Goal: Task Accomplishment & Management: Use online tool/utility

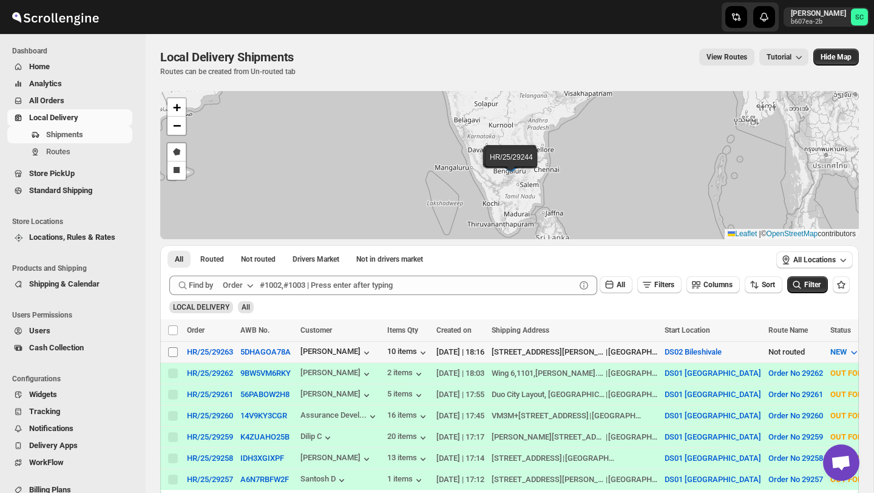
click at [173, 354] on input "Select shipment" at bounding box center [173, 352] width 10 height 10
checkbox input "true"
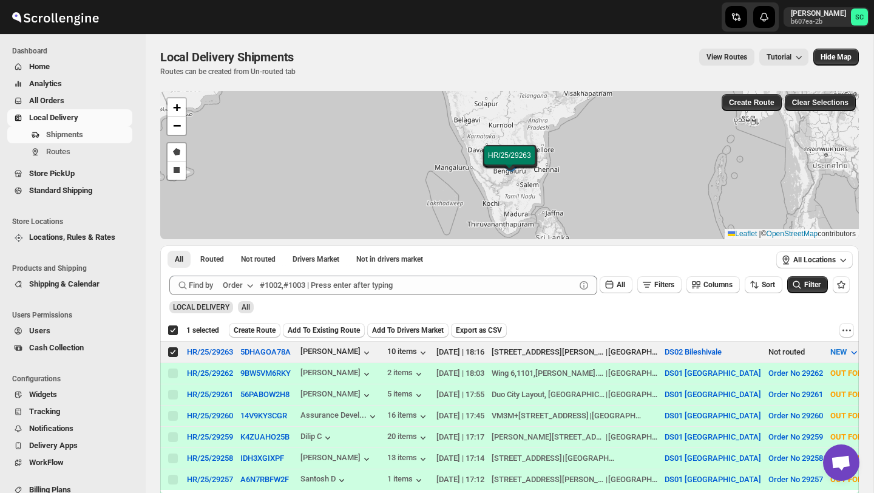
click at [251, 329] on span "Create Route" at bounding box center [255, 330] width 42 height 10
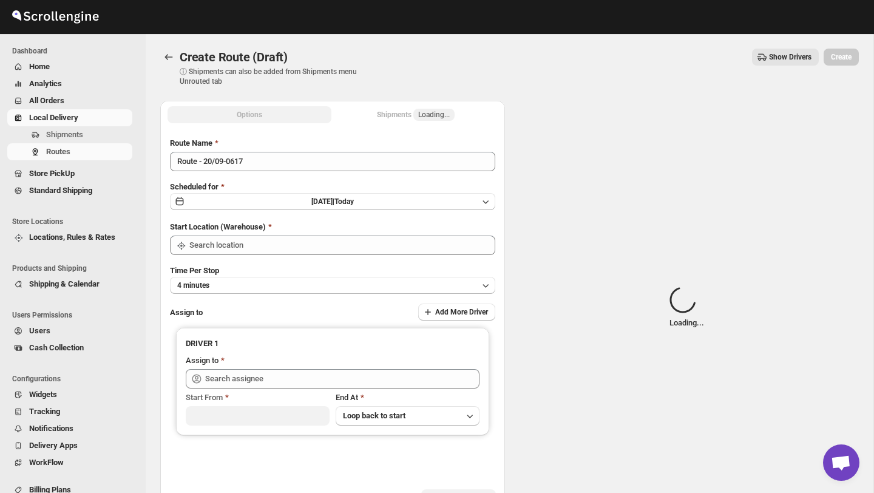
type input "DS02 Bileshivale"
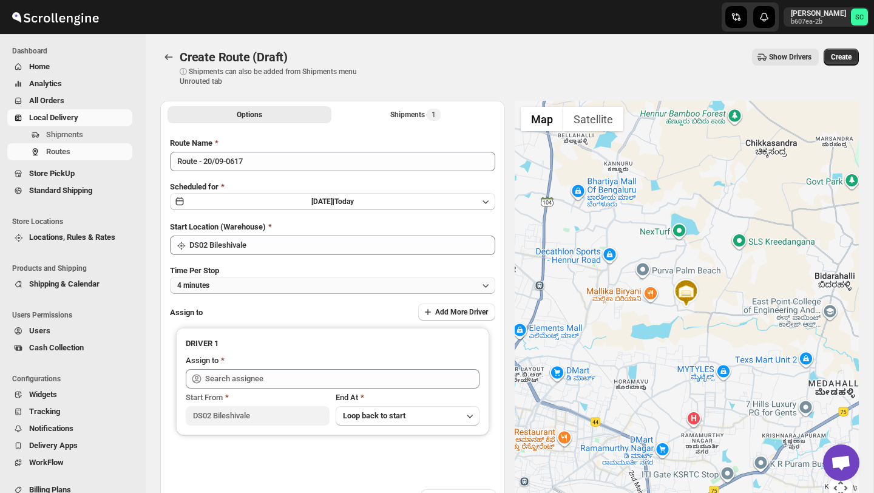
click at [266, 283] on button "4 minutes" at bounding box center [332, 285] width 325 height 17
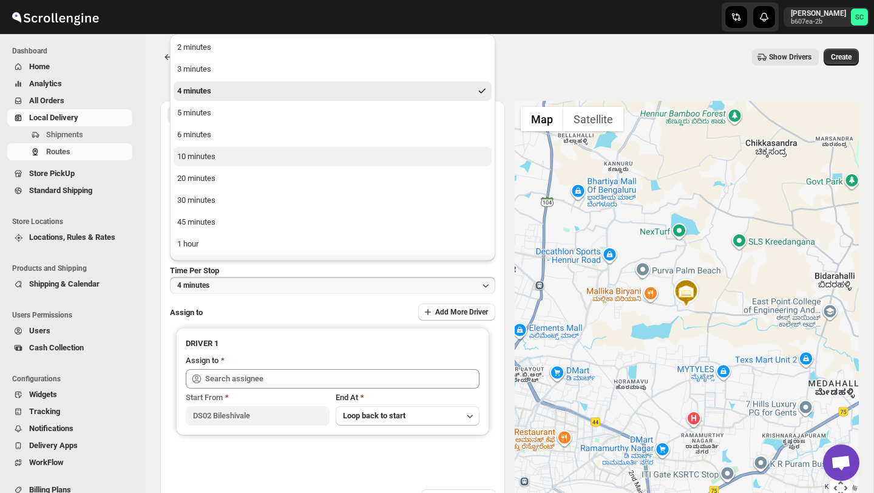
click at [206, 160] on div "10 minutes" at bounding box center [196, 156] width 38 height 12
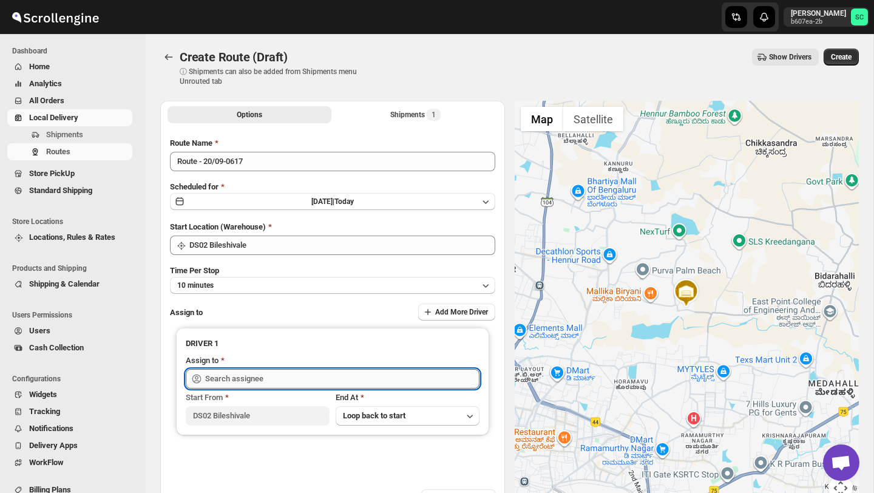
click at [242, 379] on input "text" at bounding box center [342, 378] width 274 height 19
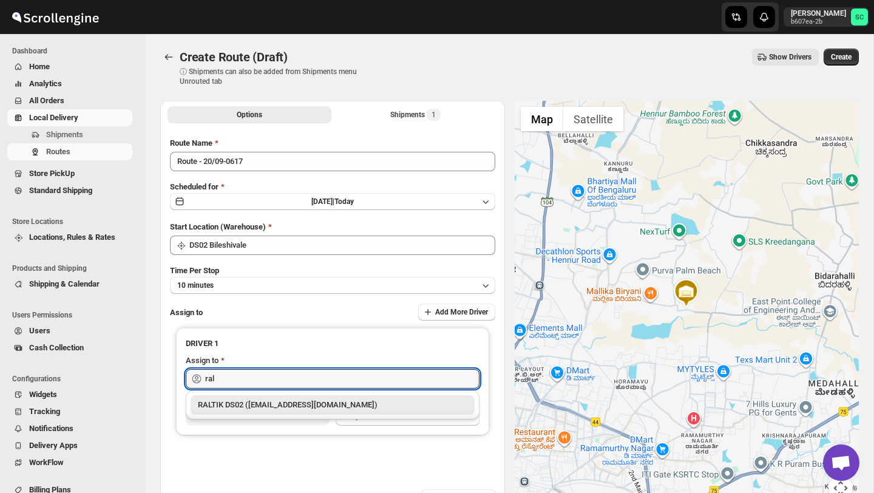
click at [323, 404] on div "RALTIK DS02 ([EMAIL_ADDRESS][DOMAIN_NAME])" at bounding box center [332, 405] width 269 height 12
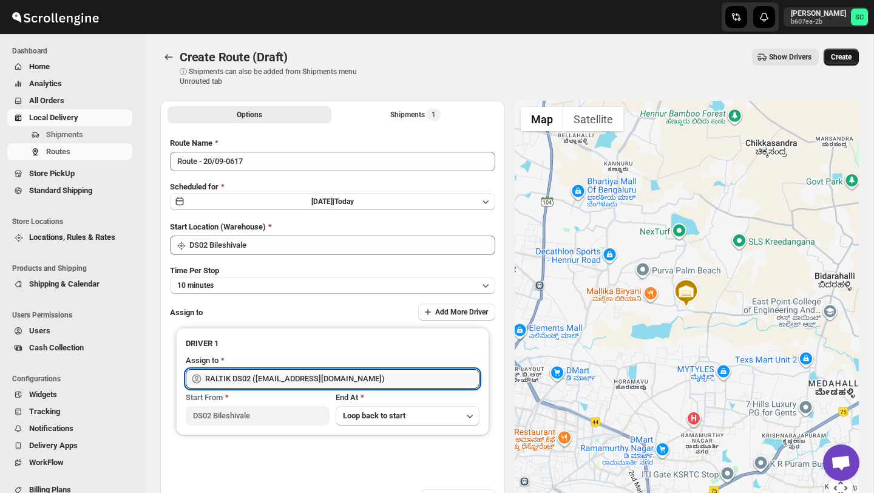
type input "RALTIK DS02 ([EMAIL_ADDRESS][DOMAIN_NAME])"
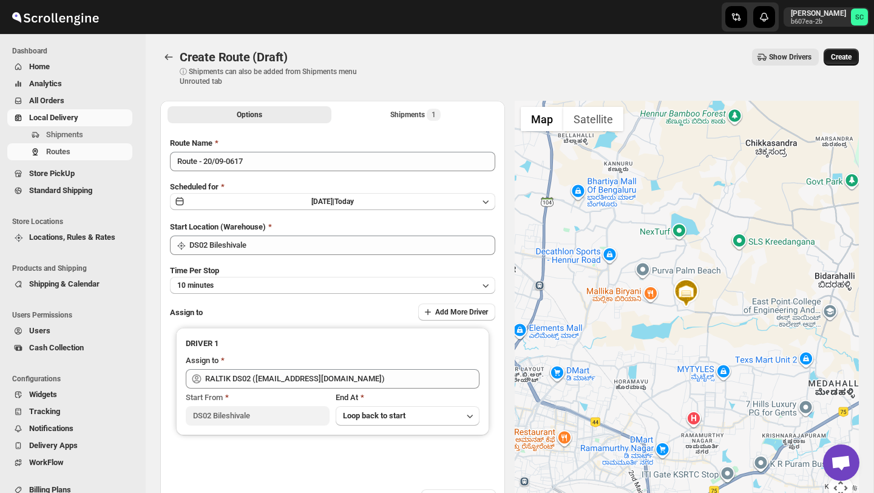
click at [845, 53] on span "Create" at bounding box center [841, 57] width 21 height 10
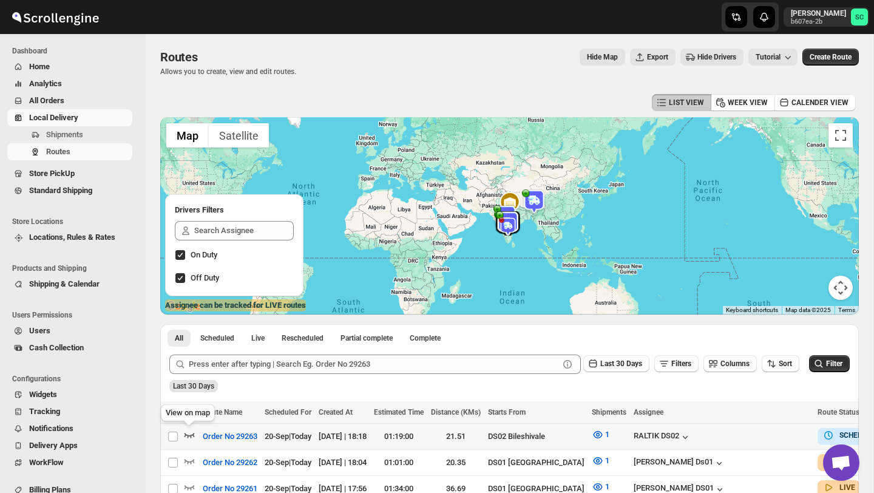
click at [184, 438] on icon "button" at bounding box center [189, 434] width 12 height 12
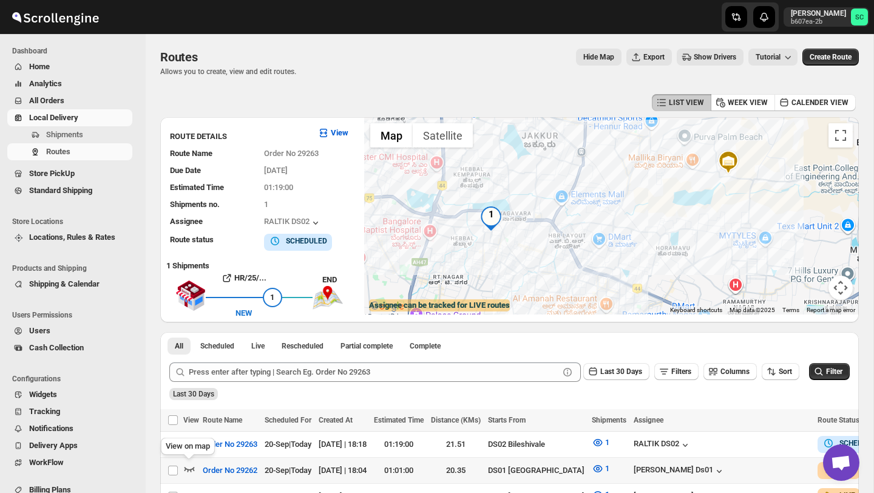
click at [188, 465] on icon "button" at bounding box center [189, 468] width 12 height 12
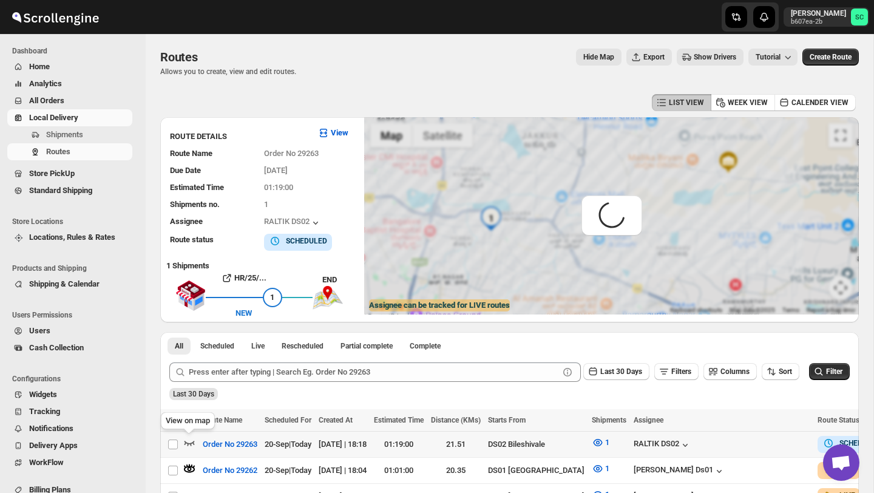
click at [189, 439] on icon "button" at bounding box center [189, 442] width 12 height 12
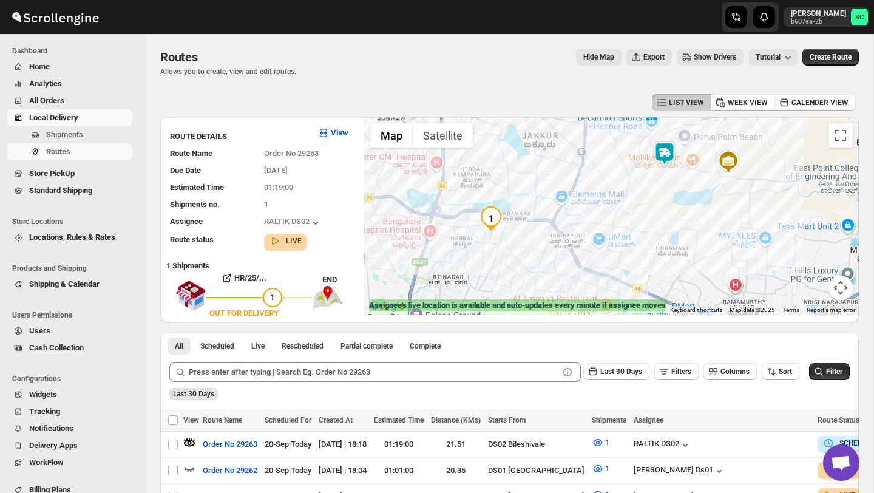
click at [662, 147] on img at bounding box center [664, 153] width 24 height 24
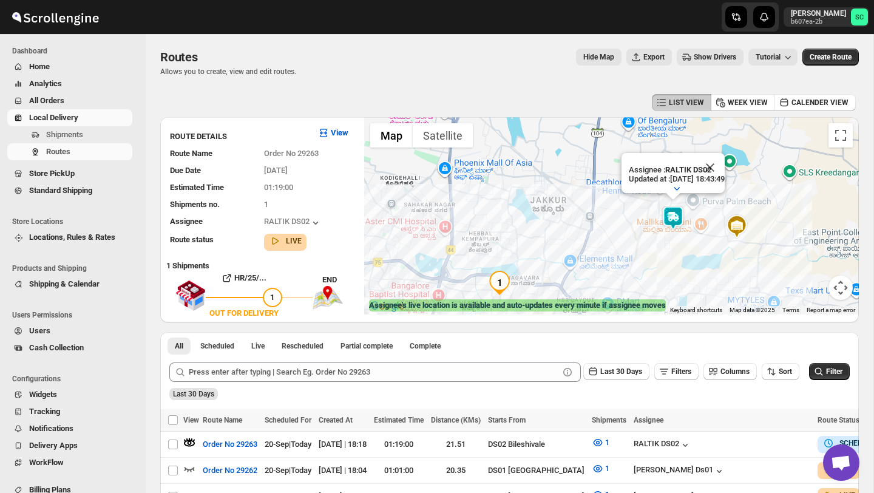
drag, startPoint x: 561, startPoint y: 234, endPoint x: 584, endPoint y: 190, distance: 49.9
click at [584, 190] on div "Assignee : RALTIK DS02 Updated at : [DATE] 18:43:49 Duty mode Enabled Battery p…" at bounding box center [611, 215] width 495 height 197
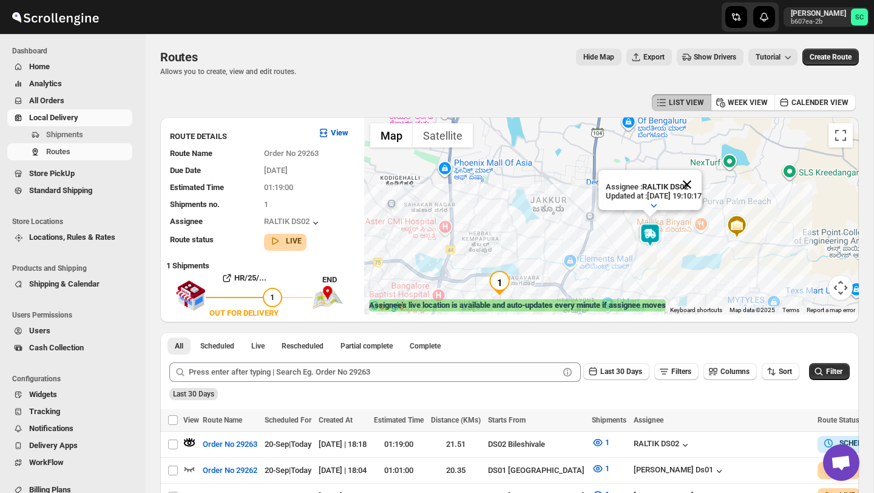
click at [698, 178] on button "Close" at bounding box center [686, 184] width 29 height 29
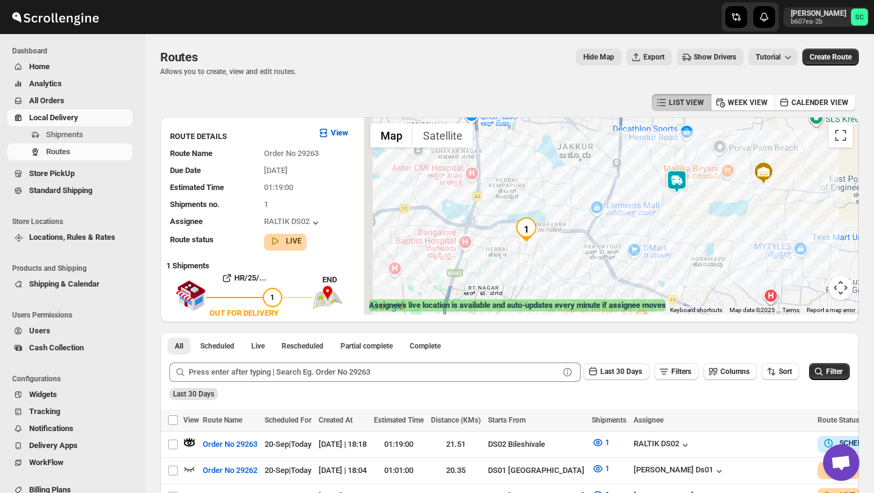
drag, startPoint x: 677, startPoint y: 242, endPoint x: 705, endPoint y: 171, distance: 76.9
click at [705, 171] on div at bounding box center [611, 215] width 495 height 197
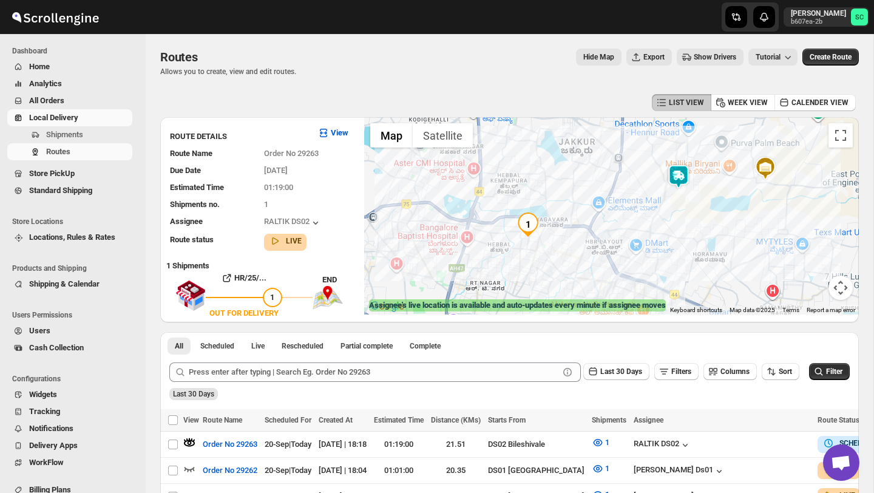
click at [695, 200] on div at bounding box center [611, 215] width 495 height 197
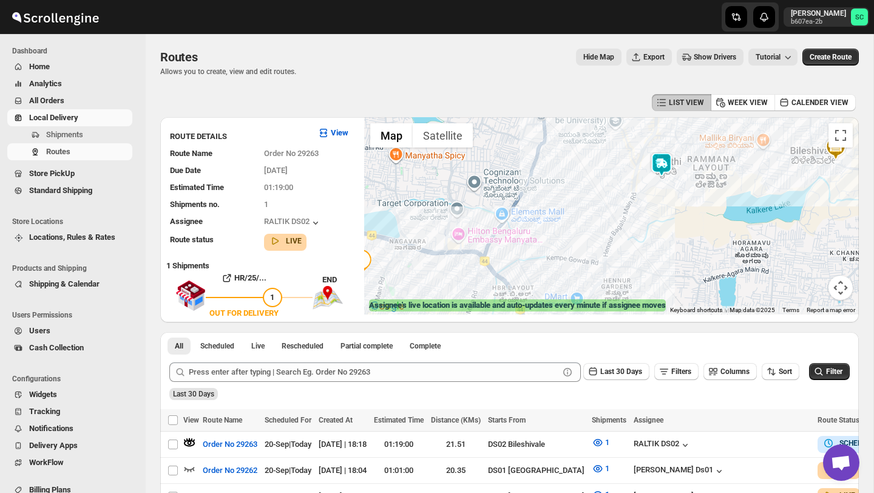
click at [691, 200] on div at bounding box center [611, 215] width 495 height 197
click at [691, 201] on div at bounding box center [611, 215] width 495 height 197
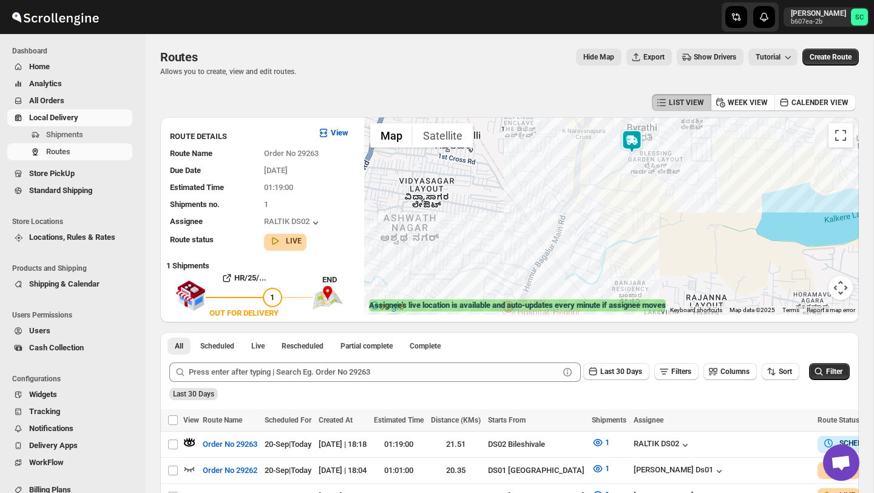
click at [670, 197] on div at bounding box center [611, 215] width 495 height 197
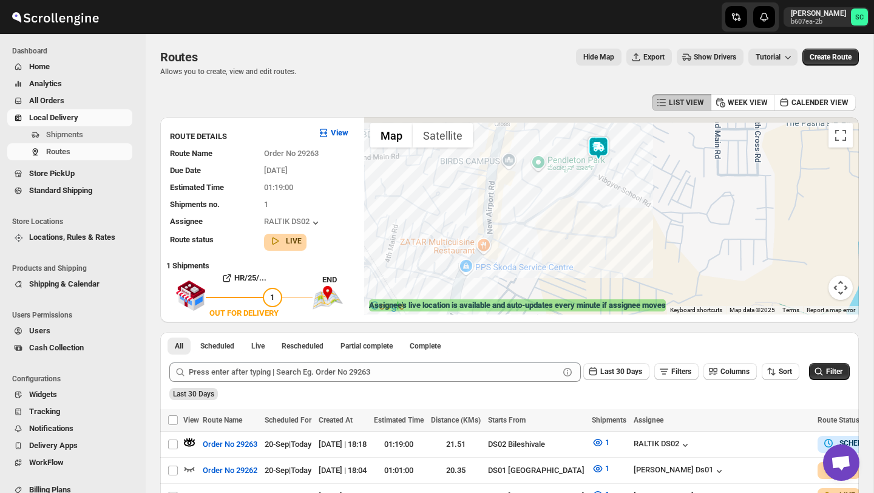
drag, startPoint x: 617, startPoint y: 187, endPoint x: 623, endPoint y: 256, distance: 69.5
click at [623, 256] on div at bounding box center [611, 215] width 495 height 197
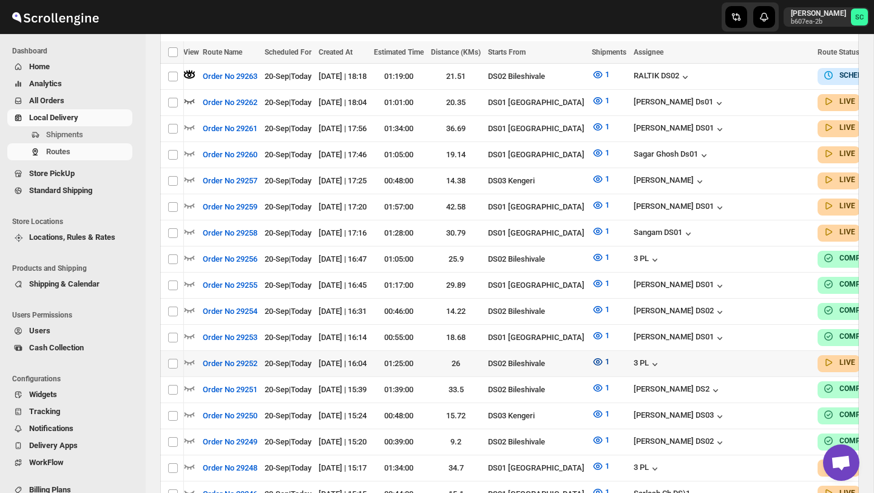
scroll to position [0, 87]
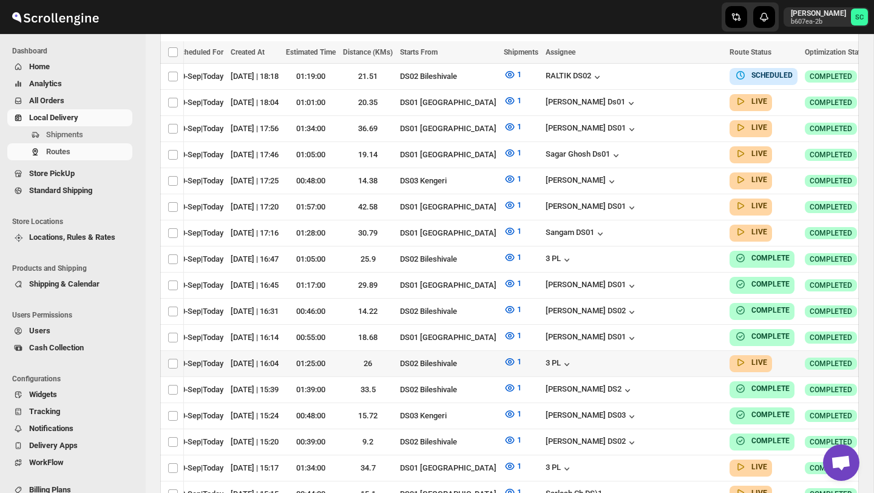
click at [873, 357] on icon "button" at bounding box center [884, 363] width 12 height 12
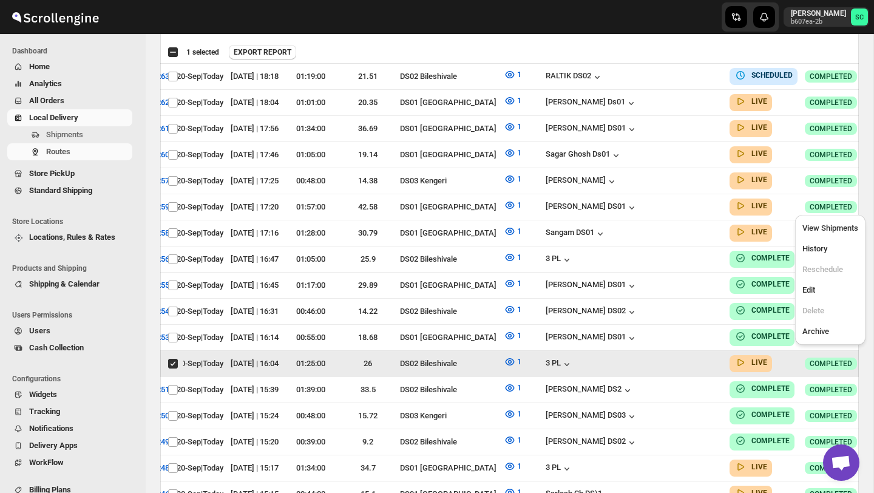
scroll to position [0, 0]
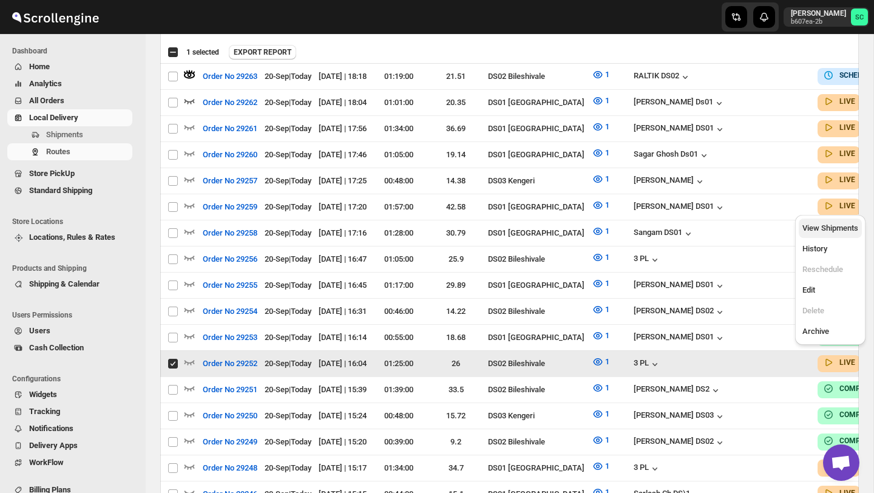
click at [832, 227] on span "View Shipments" at bounding box center [830, 227] width 56 height 9
checkbox input "false"
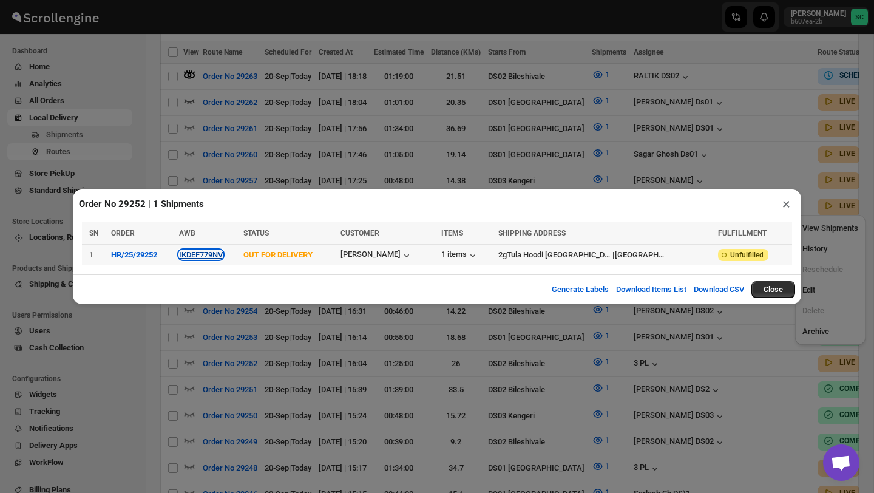
click at [212, 255] on button "IKDEF779NV" at bounding box center [201, 254] width 44 height 9
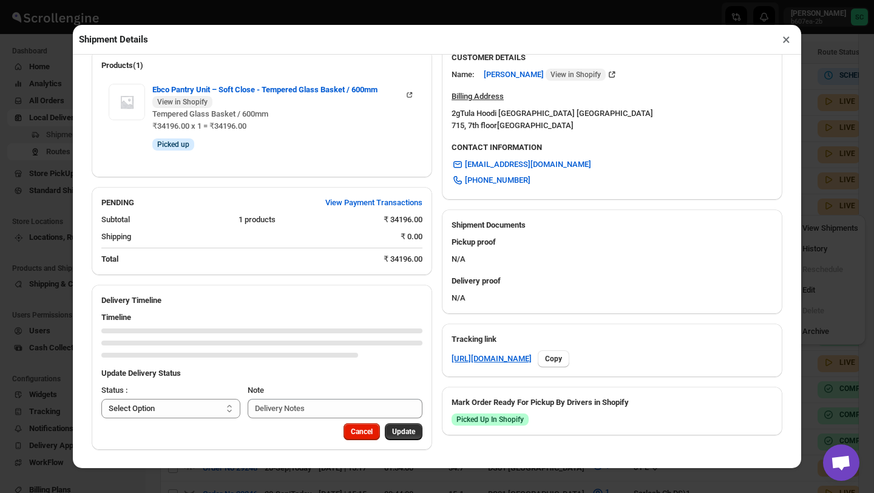
scroll to position [484, 0]
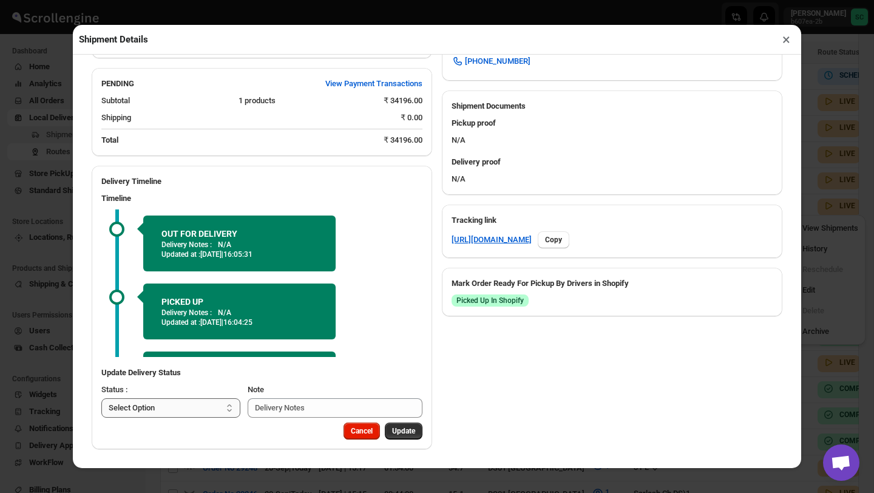
click at [206, 407] on select "Select Option PICKED UP OUT FOR DELIVERY RESCHEDULE DELIVERED CANCELLED" at bounding box center [170, 407] width 139 height 19
select select "DELIVERED"
click at [408, 428] on span "Update" at bounding box center [403, 431] width 23 height 10
select select
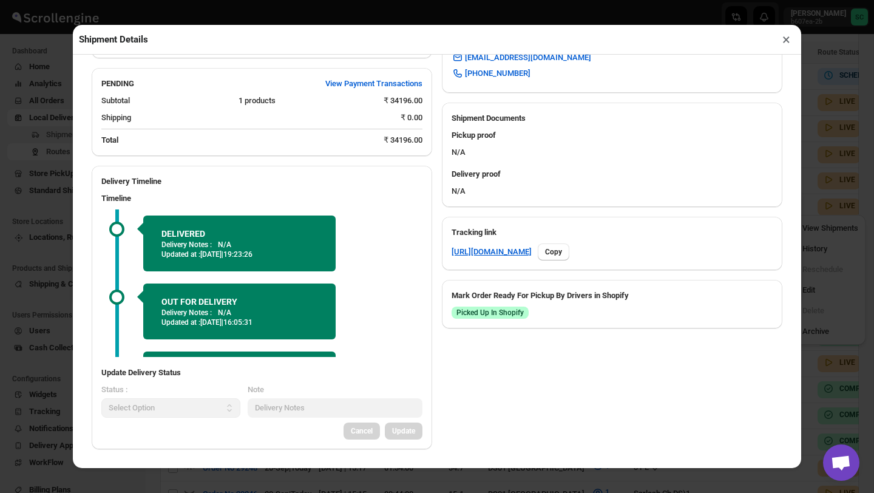
scroll to position [472, 0]
click at [793, 36] on button "×" at bounding box center [786, 39] width 18 height 17
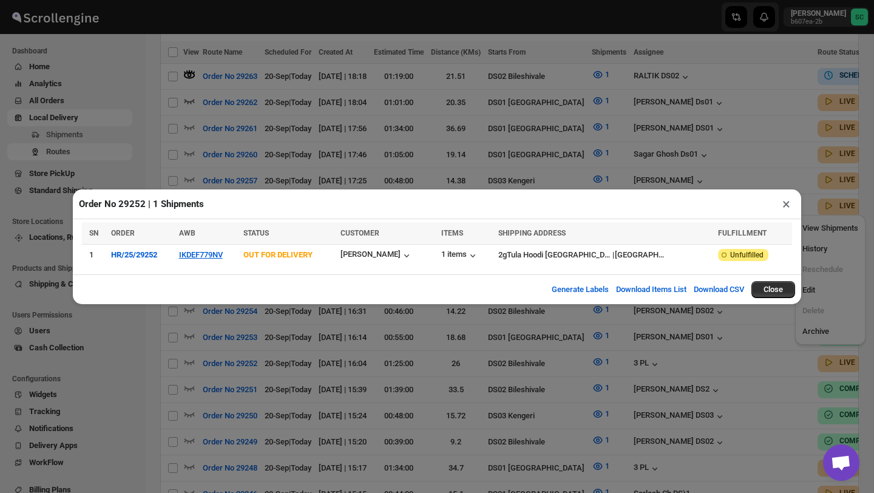
click at [786, 208] on button "×" at bounding box center [786, 203] width 18 height 17
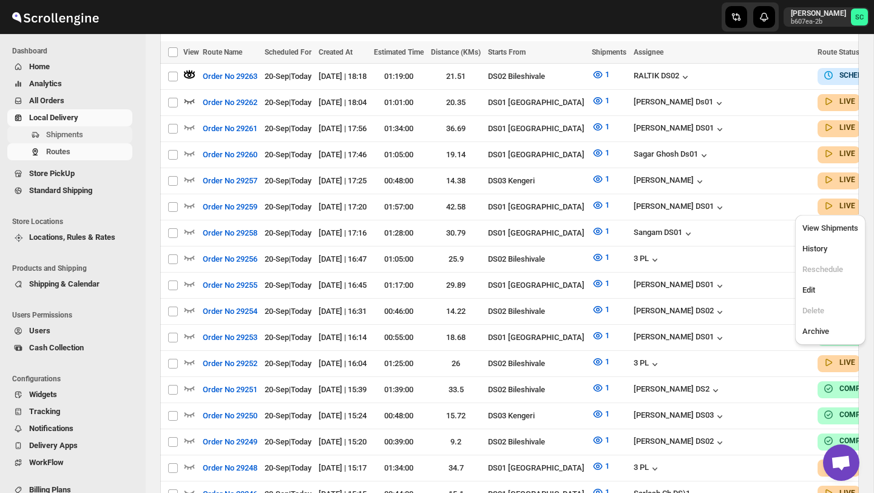
click at [56, 140] on span "Shipments" at bounding box center [88, 135] width 84 height 12
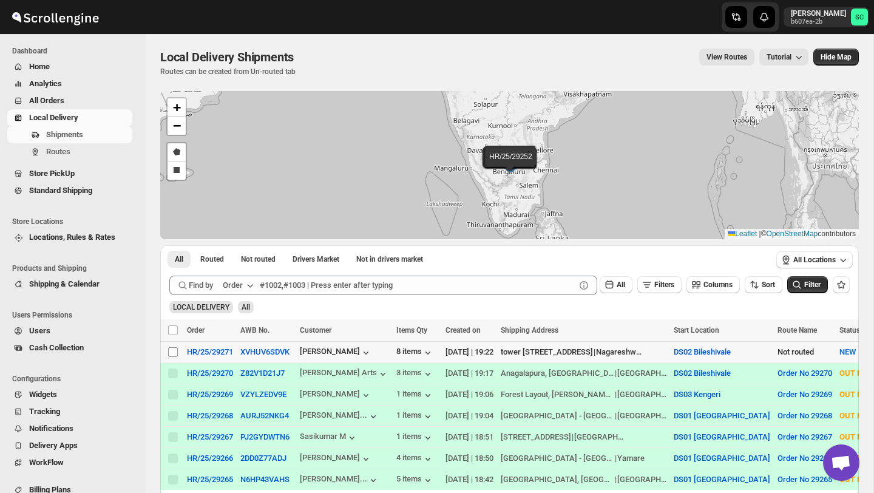
click at [173, 349] on input "Select shipment" at bounding box center [173, 352] width 10 height 10
checkbox input "true"
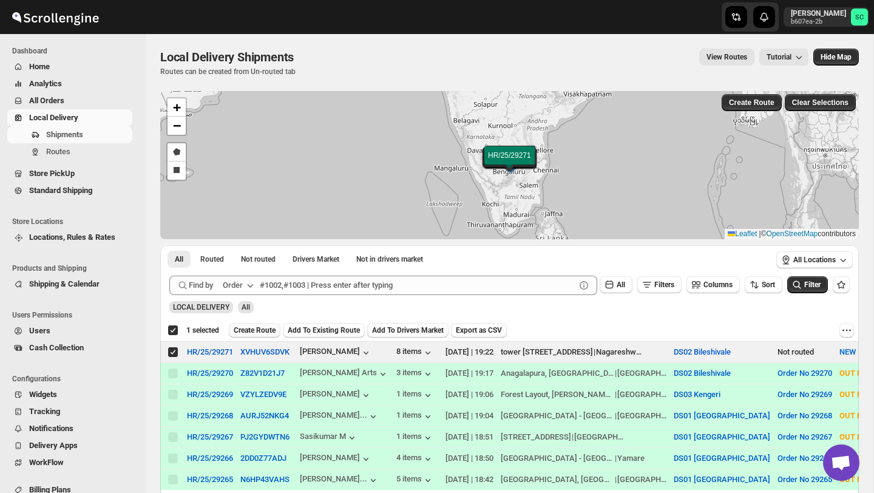
click at [262, 331] on span "Create Route" at bounding box center [255, 330] width 42 height 10
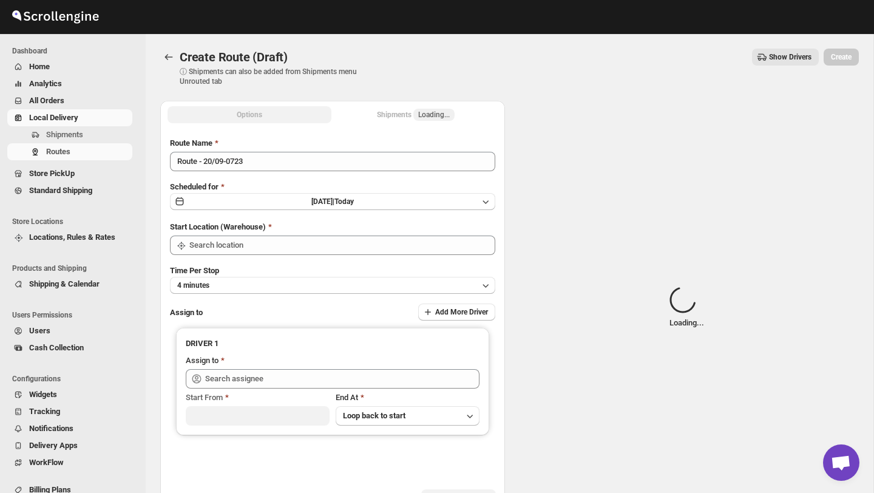
type input "DS02 Bileshivale"
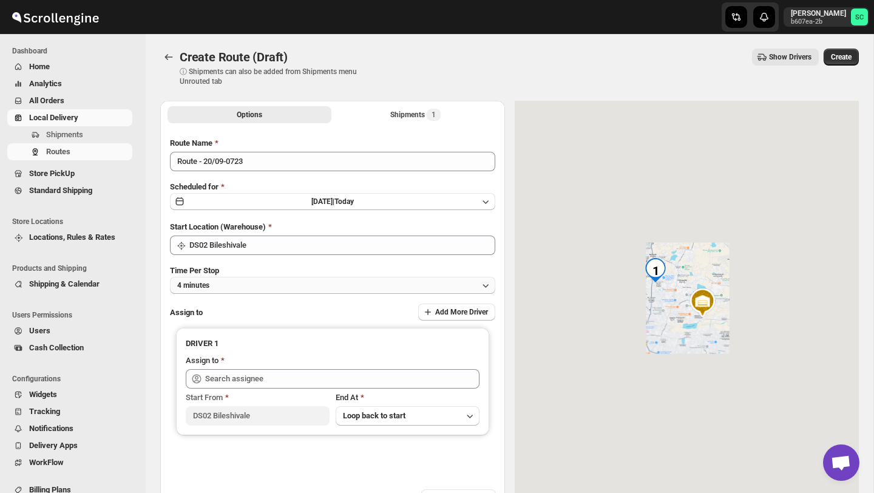
click at [271, 280] on button "4 minutes" at bounding box center [332, 285] width 325 height 17
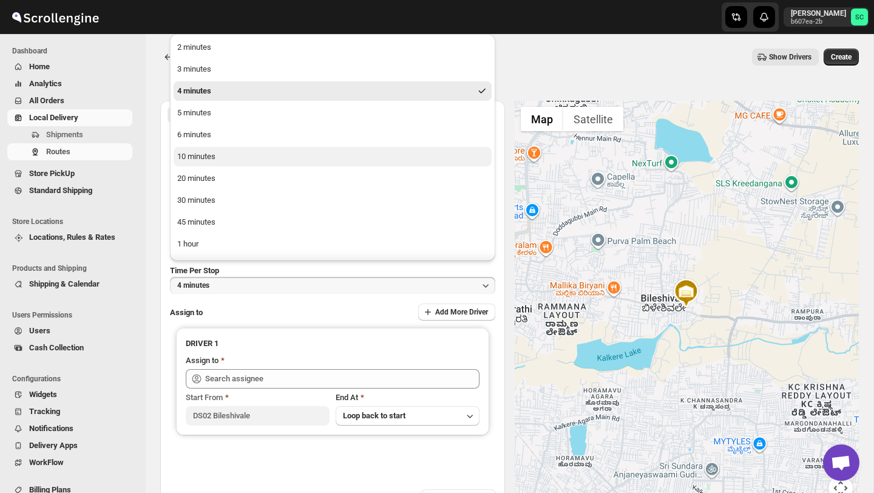
click at [220, 161] on button "10 minutes" at bounding box center [333, 156] width 318 height 19
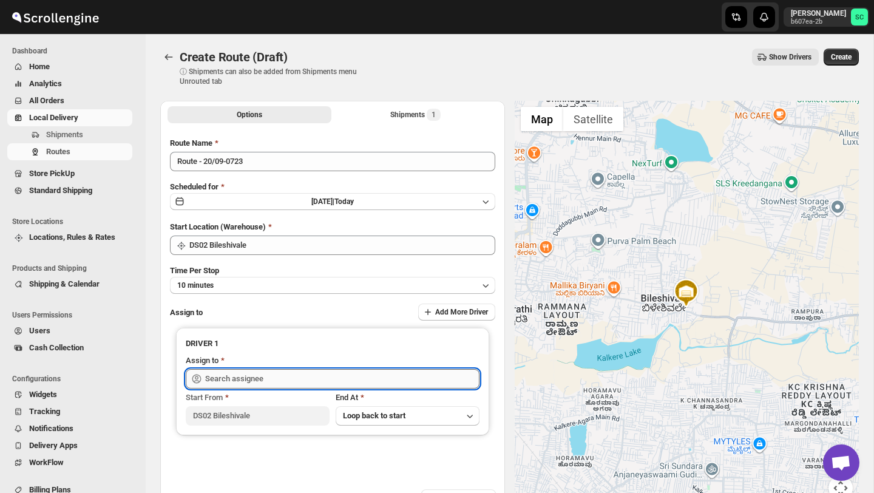
click at [223, 380] on input "text" at bounding box center [342, 378] width 274 height 19
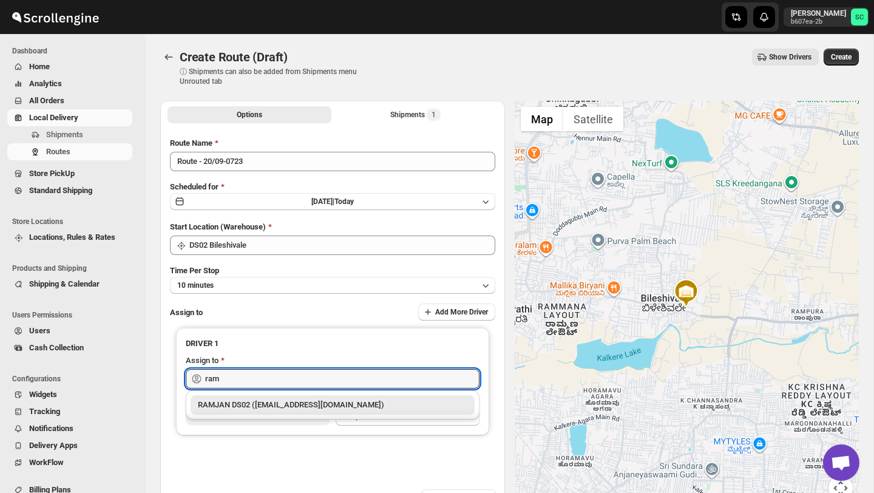
click at [248, 403] on div "RAMJAN DS02 ([EMAIL_ADDRESS][DOMAIN_NAME])" at bounding box center [332, 405] width 269 height 12
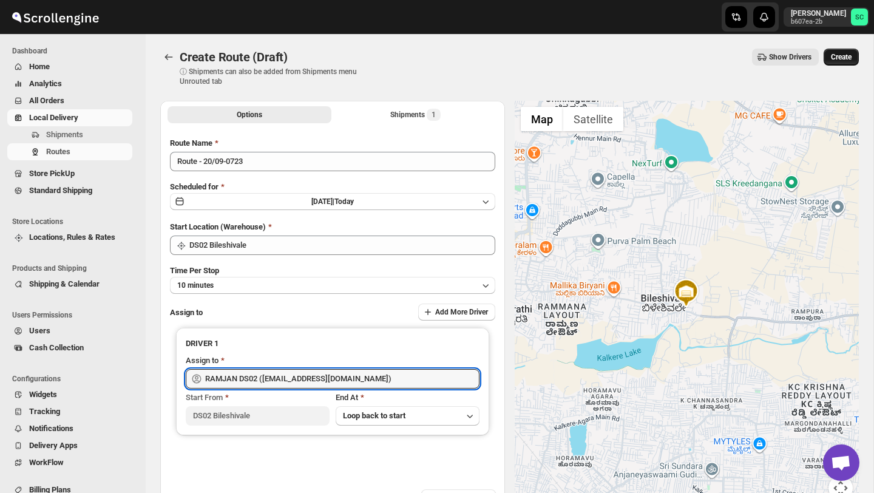
type input "RAMJAN DS02 ([EMAIL_ADDRESS][DOMAIN_NAME])"
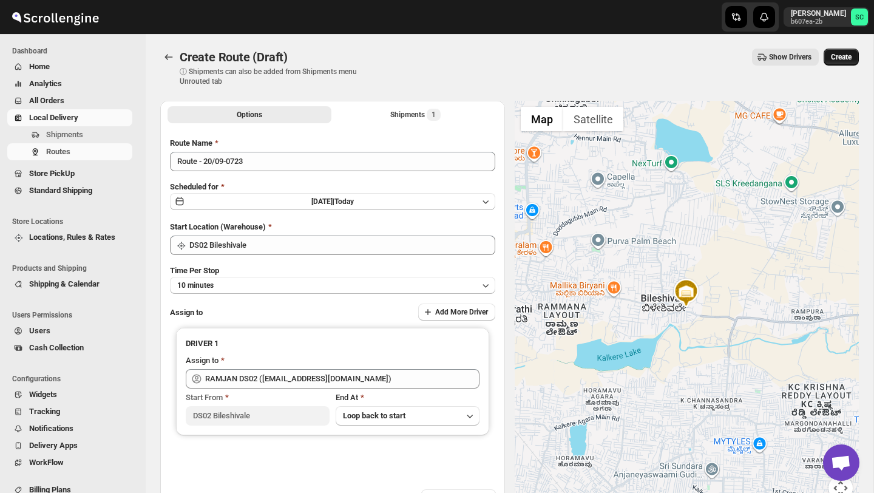
click at [847, 61] on span "Create" at bounding box center [841, 57] width 21 height 10
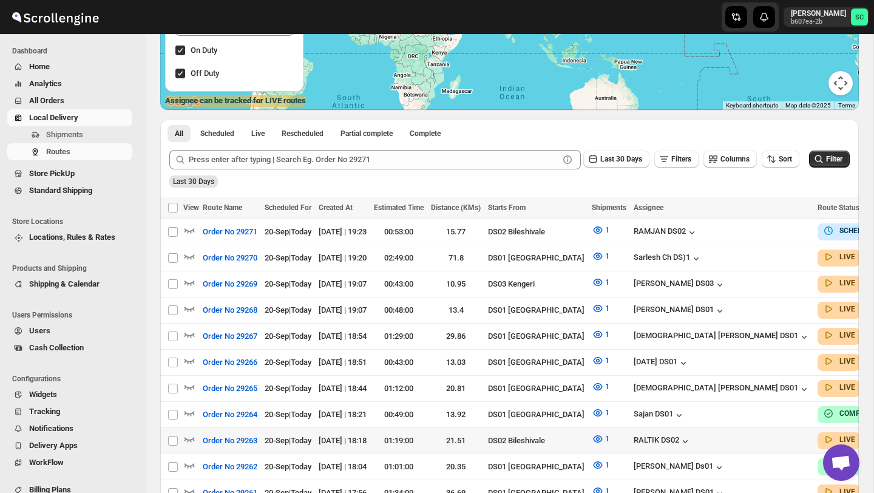
scroll to position [213, 0]
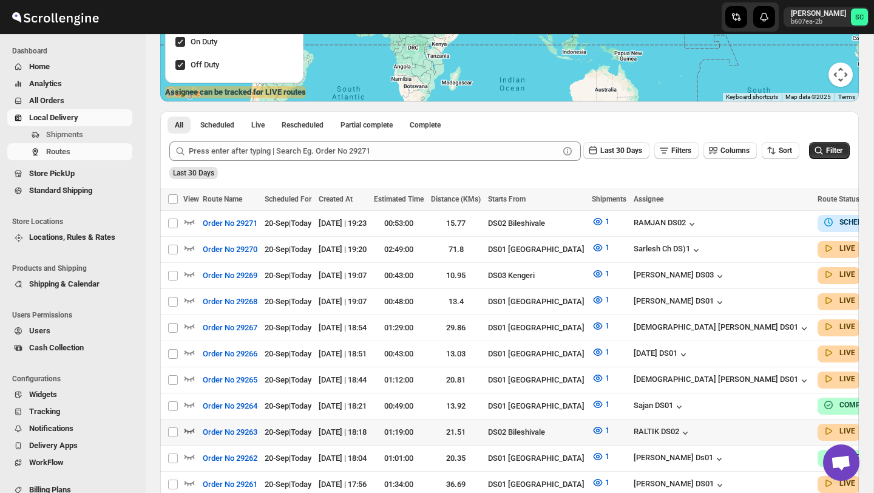
click at [192, 424] on icon "button" at bounding box center [189, 430] width 12 height 12
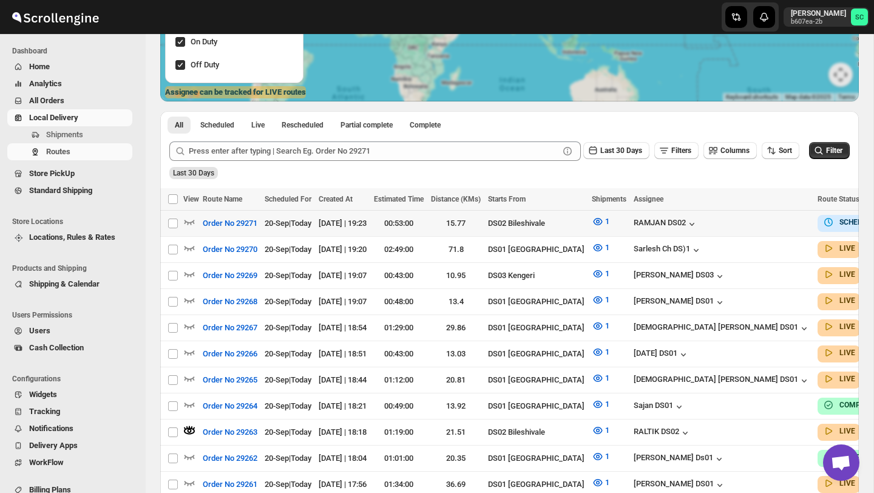
scroll to position [0, 0]
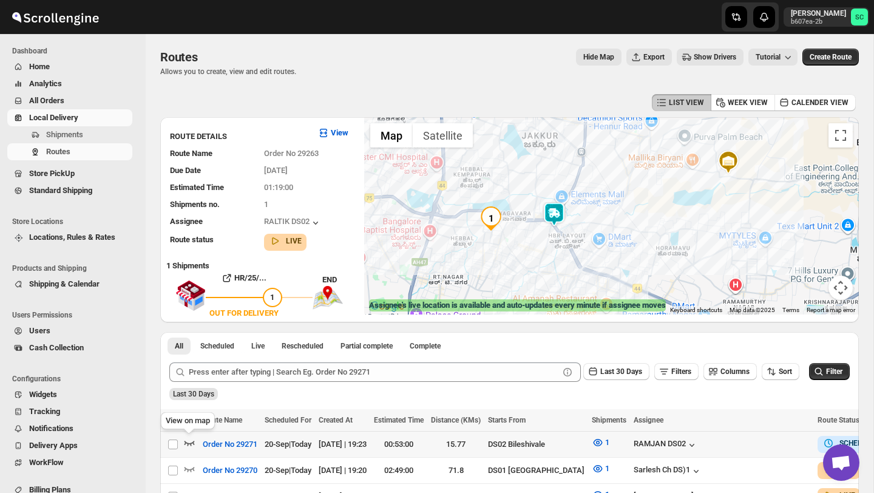
click at [185, 439] on icon "button" at bounding box center [189, 442] width 12 height 12
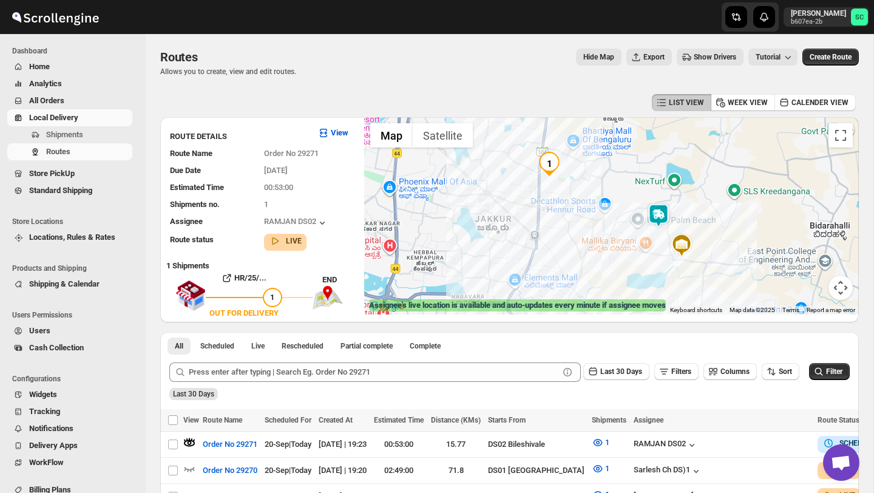
click at [660, 214] on img at bounding box center [658, 215] width 24 height 24
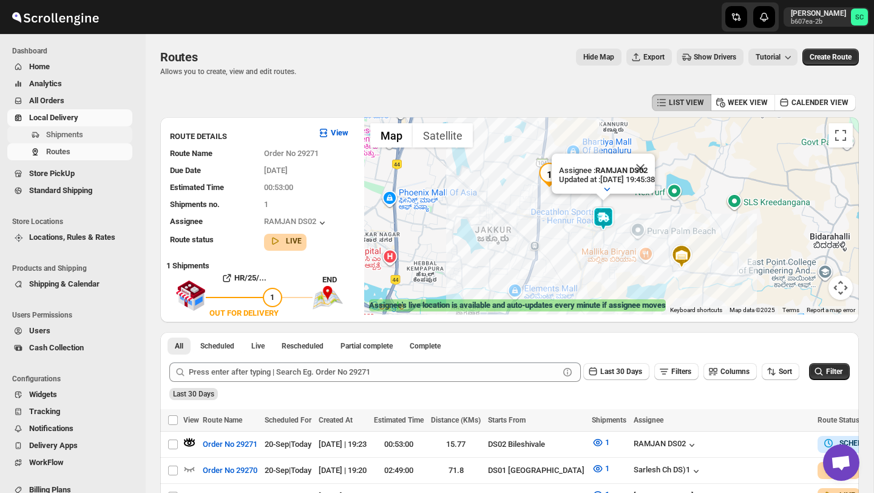
click at [82, 137] on span "Shipments" at bounding box center [64, 134] width 37 height 9
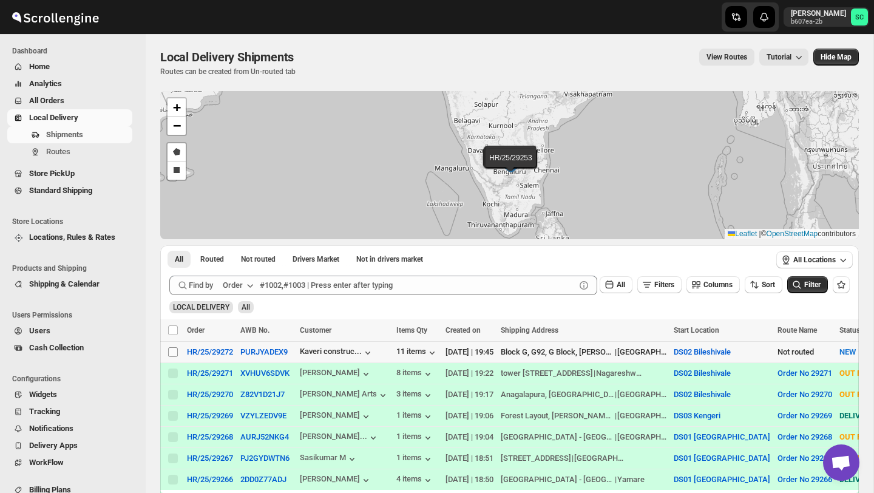
click at [174, 355] on input "Select shipment" at bounding box center [173, 352] width 10 height 10
checkbox input "true"
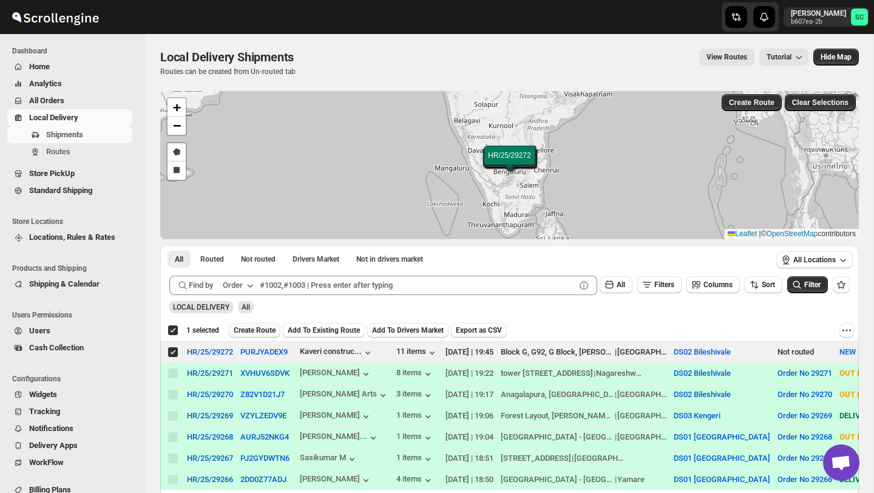
click at [257, 326] on span "Create Route" at bounding box center [255, 330] width 42 height 10
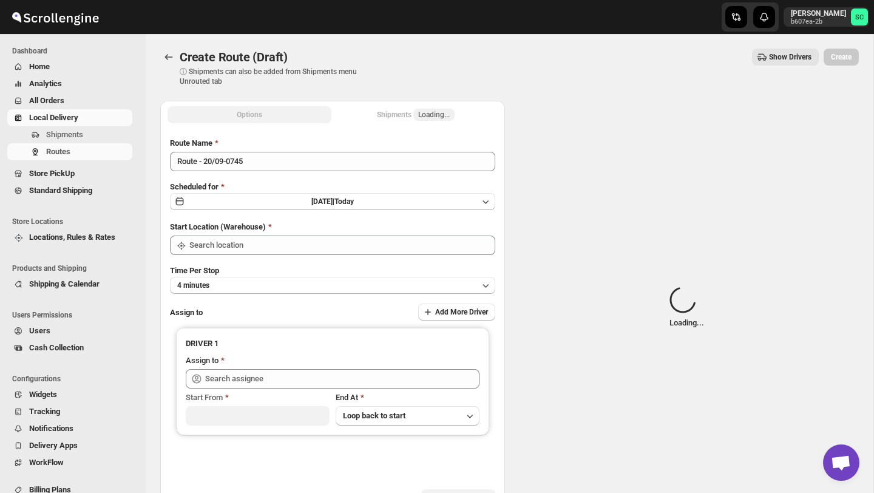
type input "DS02 Bileshivale"
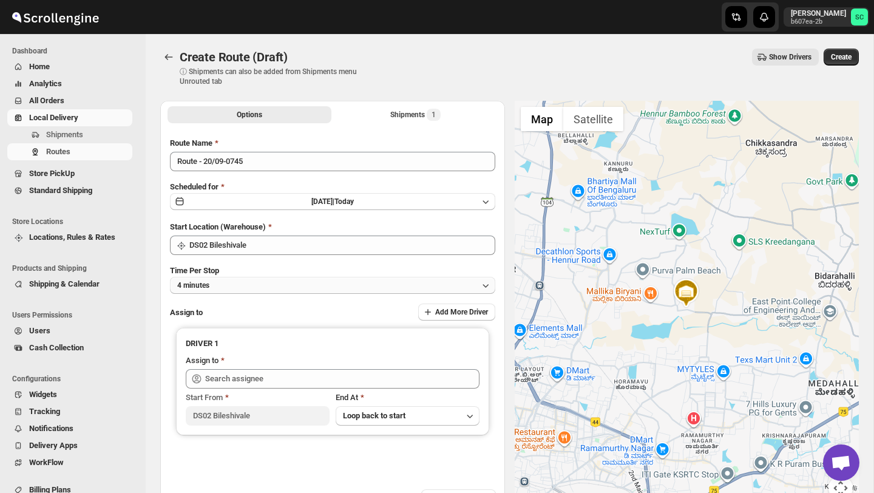
click at [265, 280] on button "4 minutes" at bounding box center [332, 285] width 325 height 17
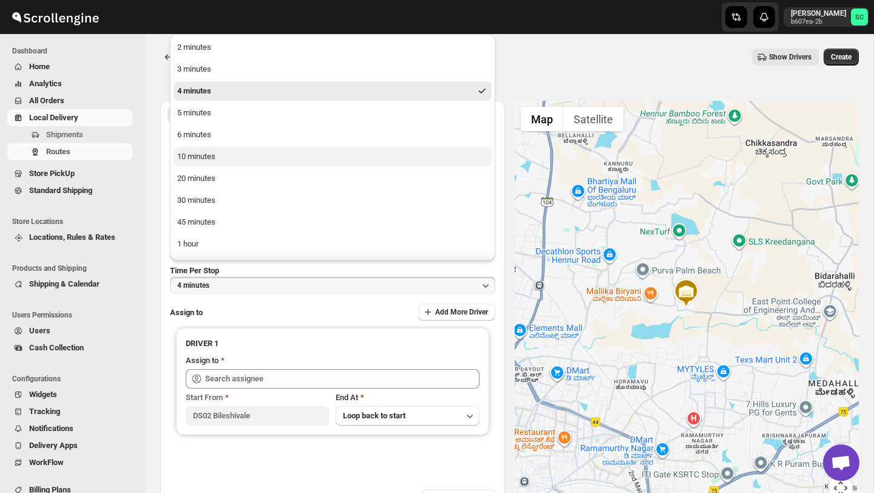
click at [223, 148] on button "10 minutes" at bounding box center [333, 156] width 318 height 19
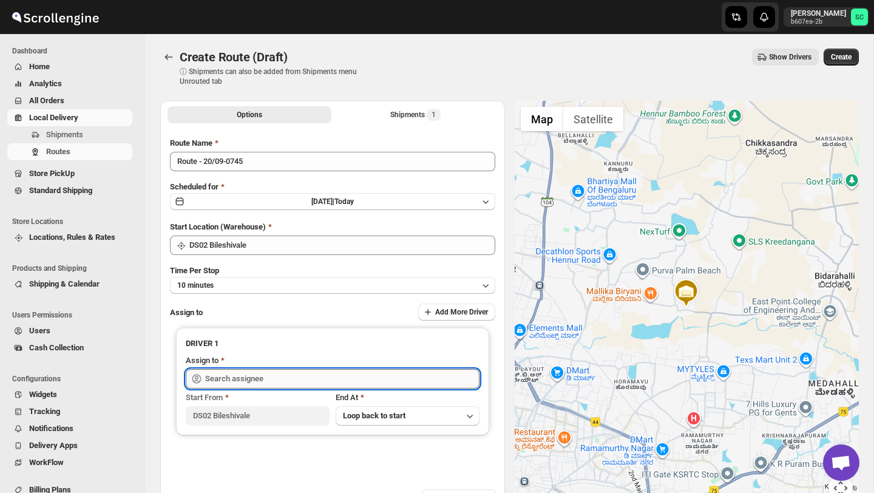
click at [278, 379] on input "text" at bounding box center [342, 378] width 274 height 19
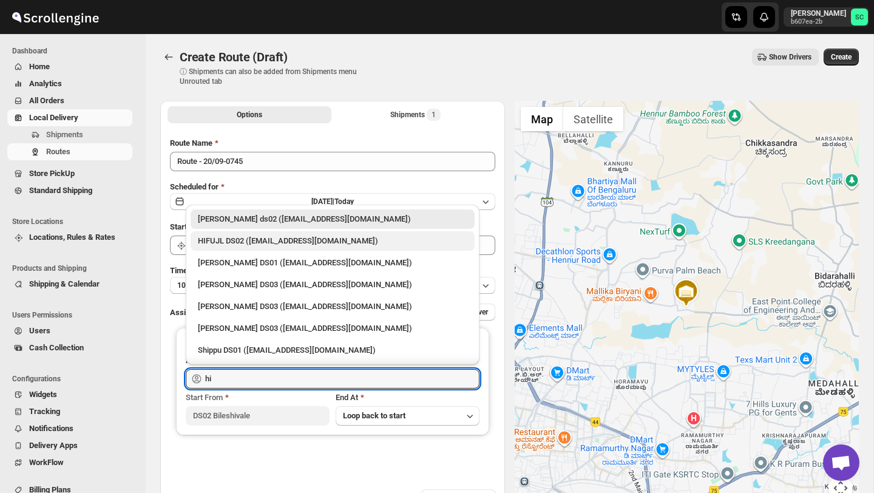
click at [264, 241] on div "HIFUJL DS02 ([EMAIL_ADDRESS][DOMAIN_NAME])" at bounding box center [332, 241] width 269 height 12
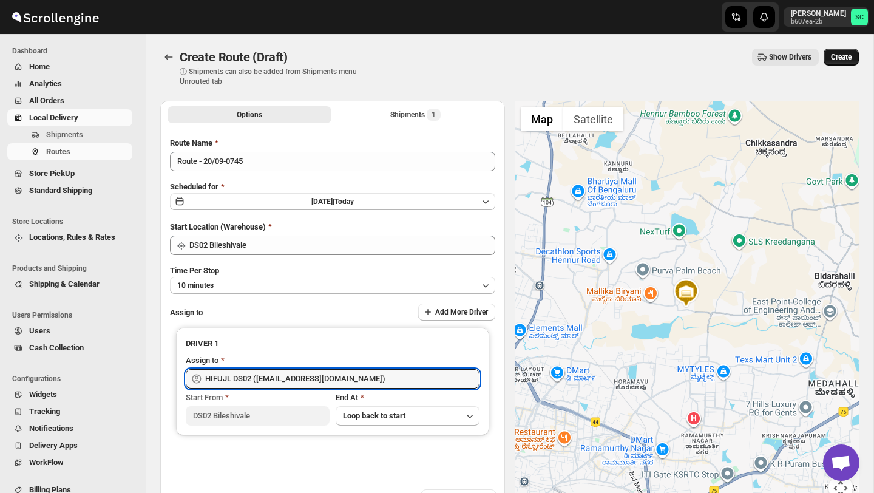
type input "HIFUJL DS02 ([EMAIL_ADDRESS][DOMAIN_NAME])"
click at [832, 59] on span "Create" at bounding box center [841, 57] width 21 height 10
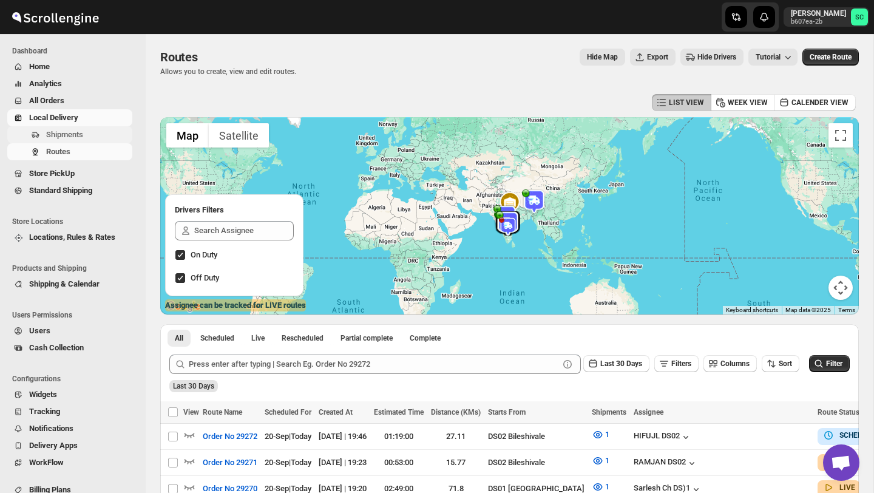
click at [75, 137] on span "Shipments" at bounding box center [64, 134] width 37 height 9
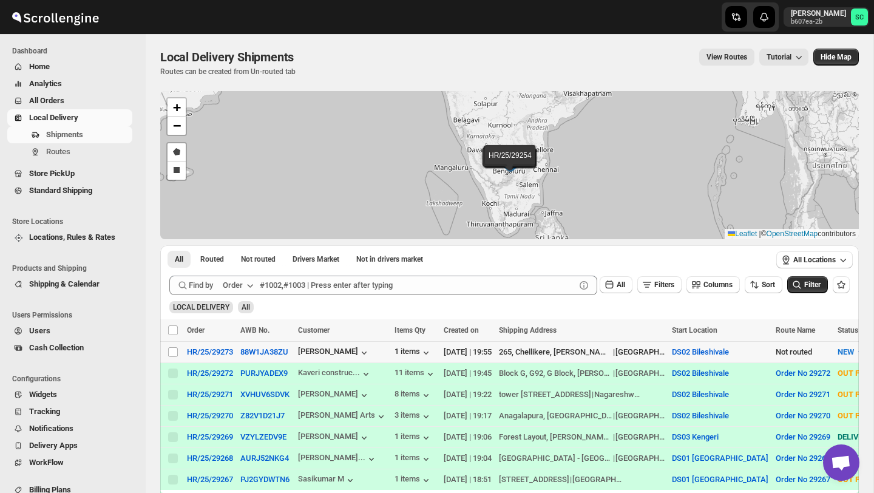
click at [167, 343] on td "Select shipment" at bounding box center [171, 351] width 23 height 21
checkbox input "true"
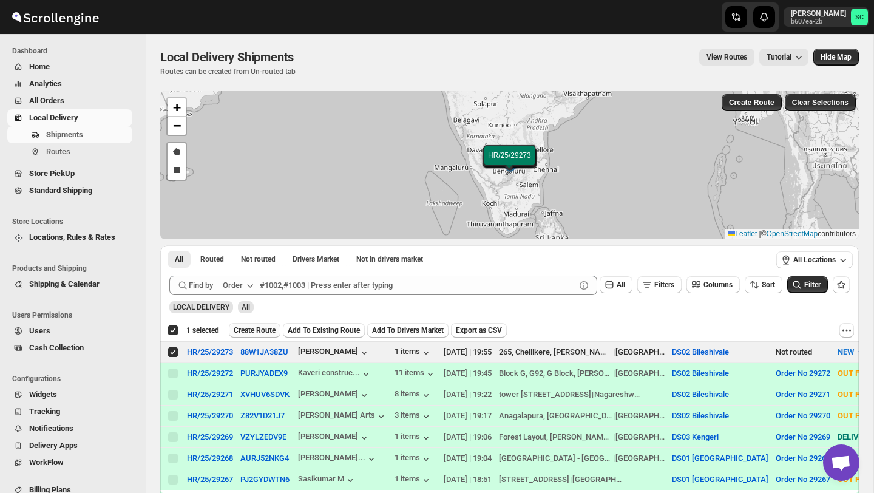
click at [245, 330] on span "Create Route" at bounding box center [255, 330] width 42 height 10
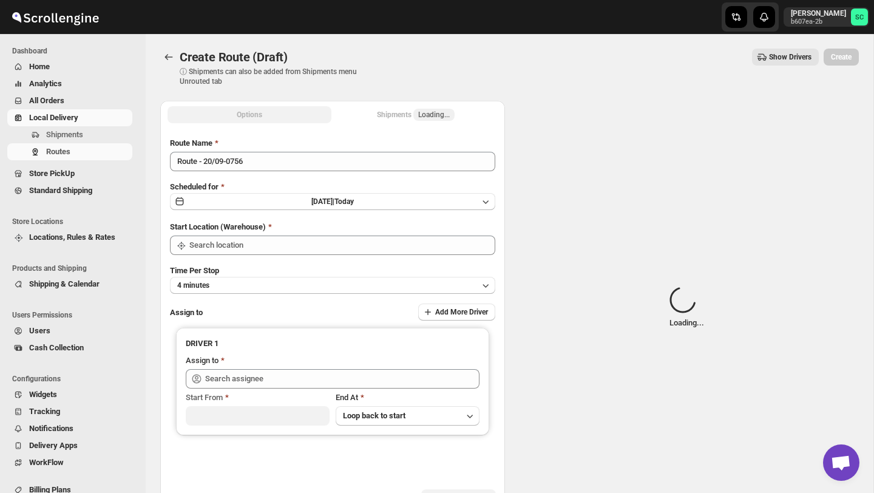
type input "DS02 Bileshivale"
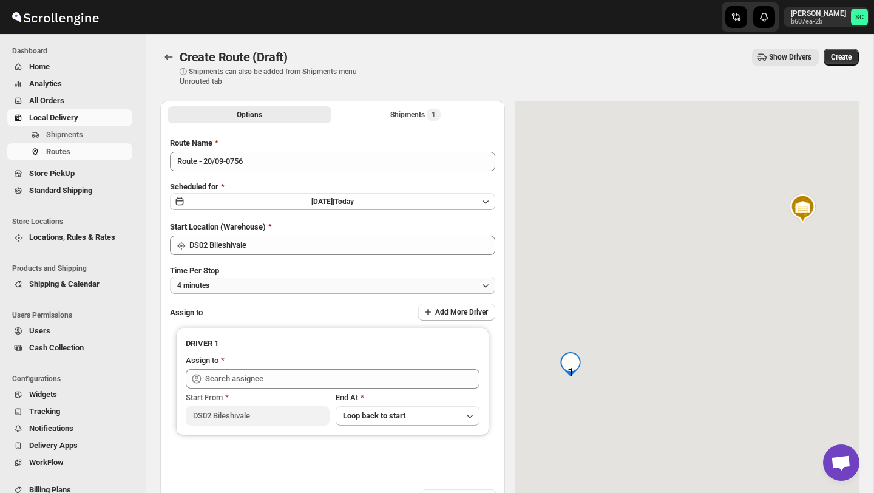
click at [236, 277] on button "4 minutes" at bounding box center [332, 285] width 325 height 17
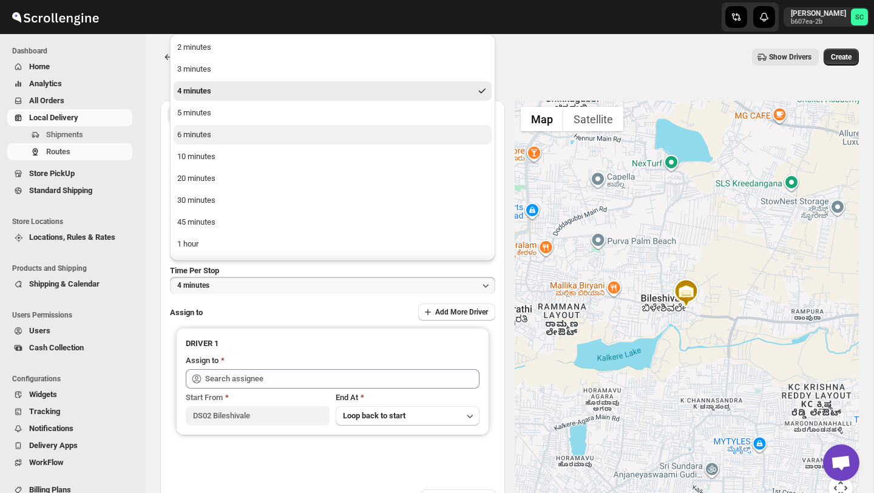
click at [226, 144] on button "6 minutes" at bounding box center [333, 134] width 318 height 19
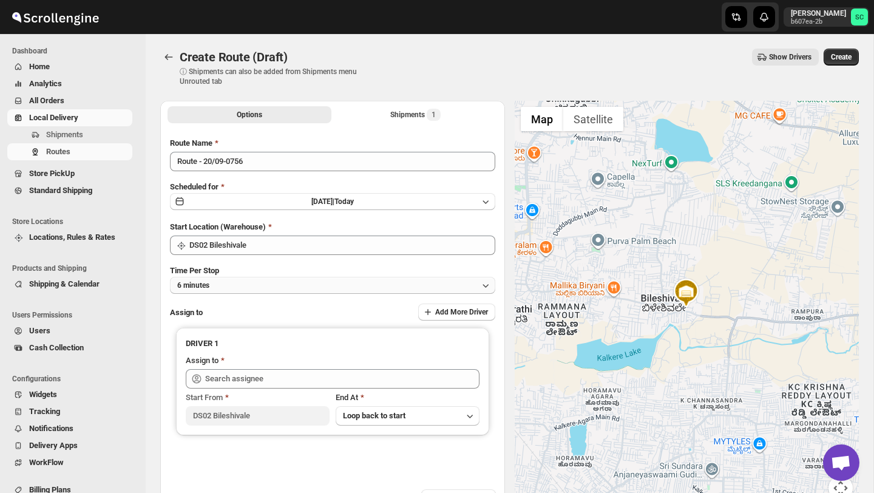
click at [245, 282] on button "6 minutes" at bounding box center [332, 285] width 325 height 17
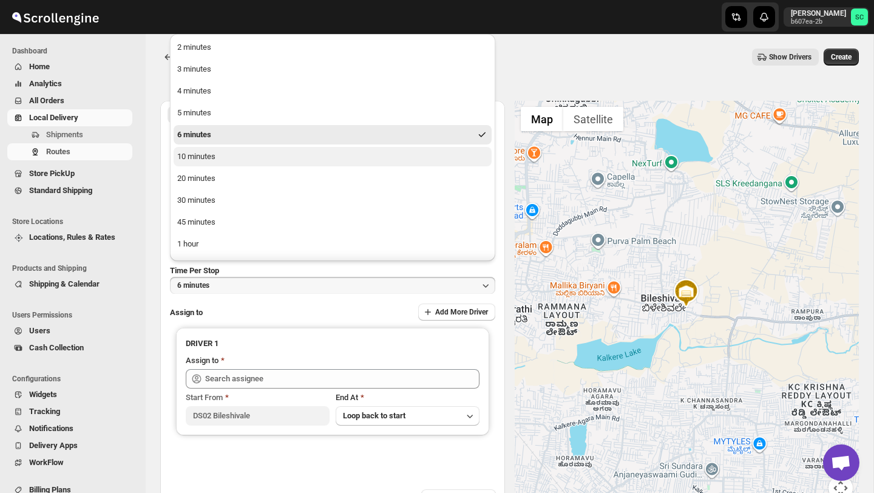
click at [222, 152] on button "10 minutes" at bounding box center [333, 156] width 318 height 19
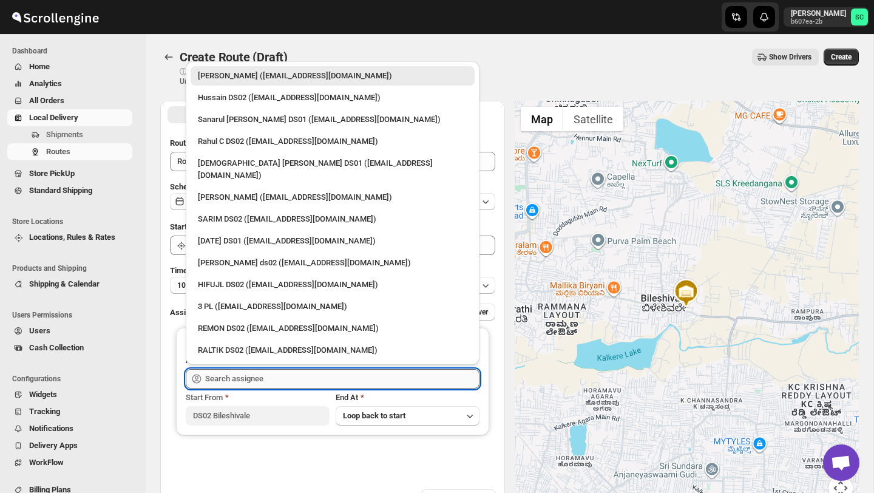
click at [229, 371] on input "text" at bounding box center [342, 378] width 274 height 19
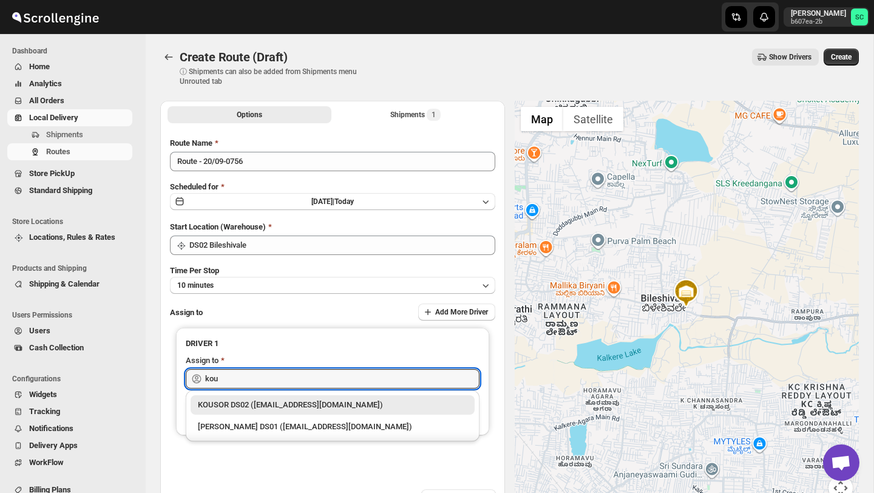
click at [254, 402] on div "KOUSOR DS02 ([EMAIL_ADDRESS][DOMAIN_NAME])" at bounding box center [332, 405] width 269 height 12
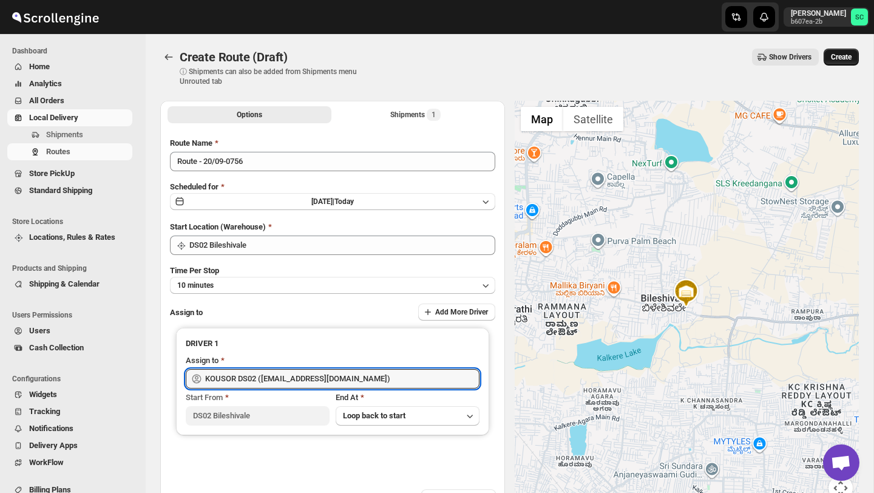
type input "KOUSOR DS02 ([EMAIL_ADDRESS][DOMAIN_NAME])"
click at [835, 51] on button "Create" at bounding box center [840, 57] width 35 height 17
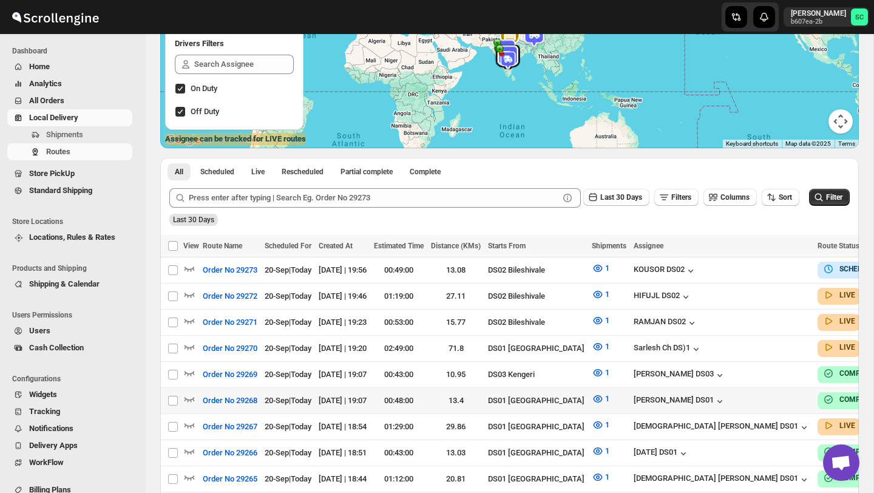
scroll to position [167, 0]
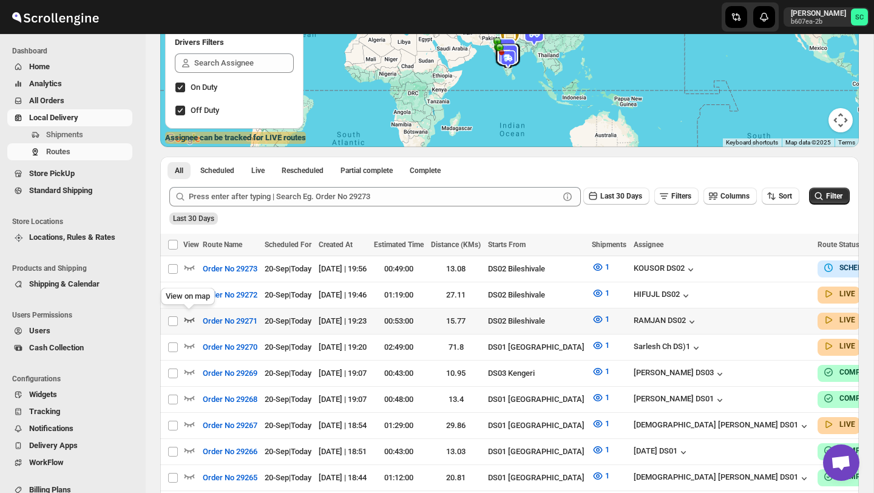
click at [191, 319] on icon "button" at bounding box center [189, 319] width 12 height 12
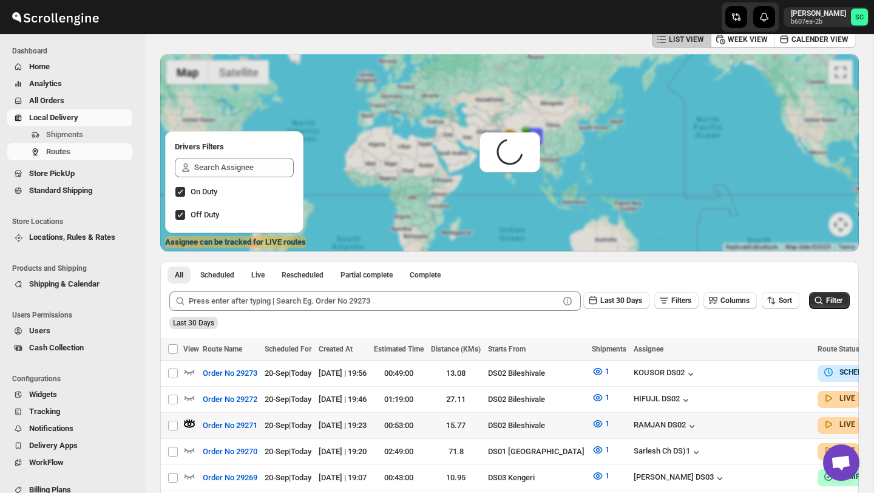
scroll to position [0, 0]
